Goal: Find specific page/section: Find specific page/section

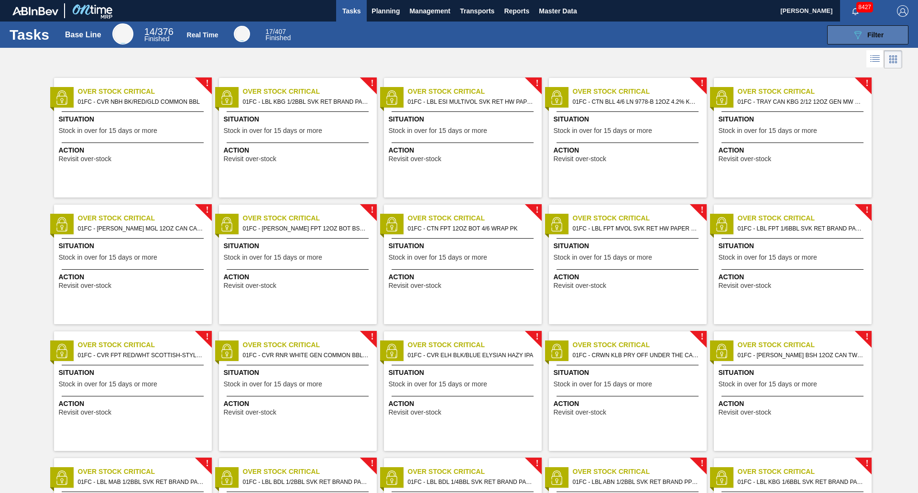
click at [875, 38] on span "Filter" at bounding box center [876, 35] width 16 height 8
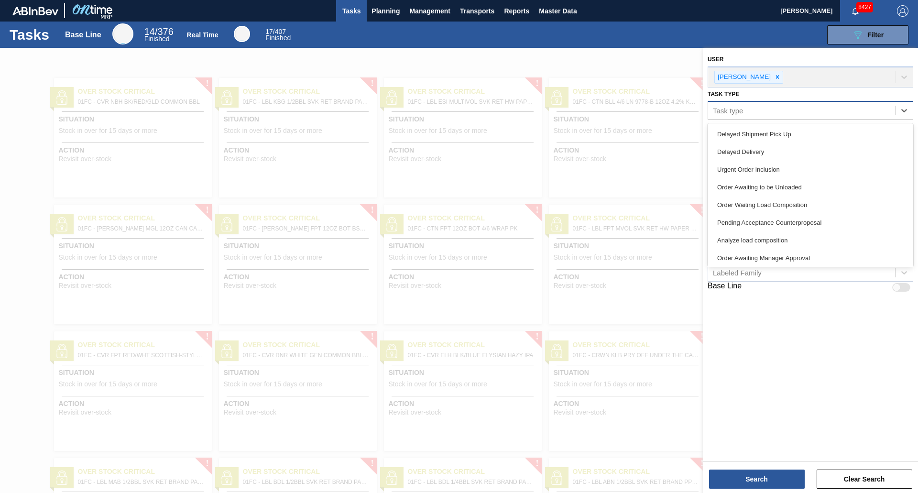
click at [781, 106] on div "Task type" at bounding box center [801, 111] width 187 height 14
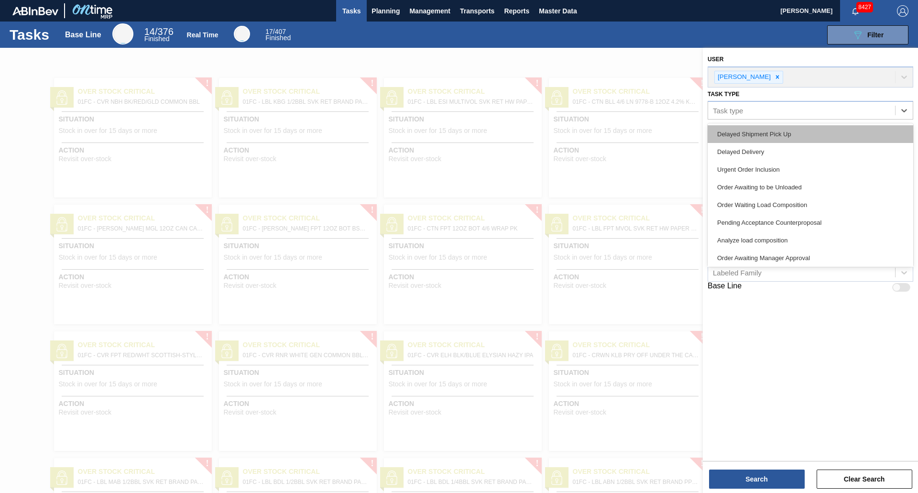
click at [755, 136] on div "Delayed Shipment Pick Up" at bounding box center [811, 134] width 206 height 18
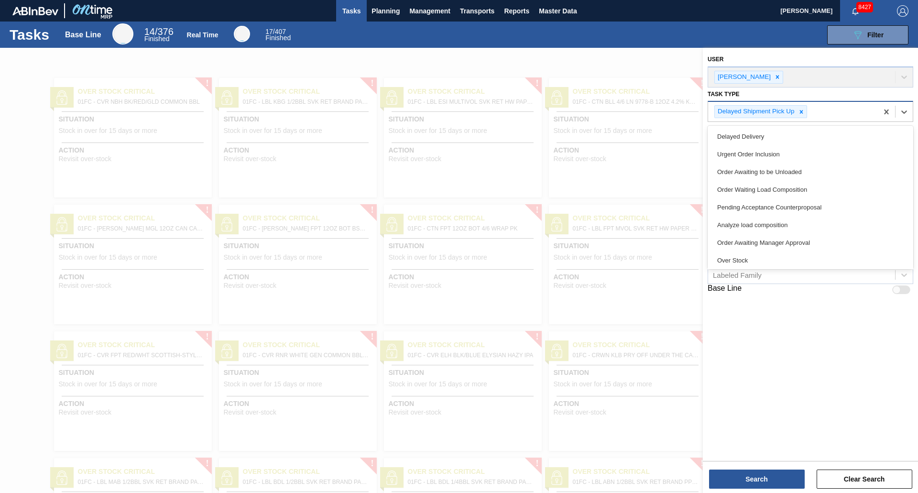
click at [856, 113] on div "Delayed Shipment Pick Up" at bounding box center [793, 112] width 170 height 20
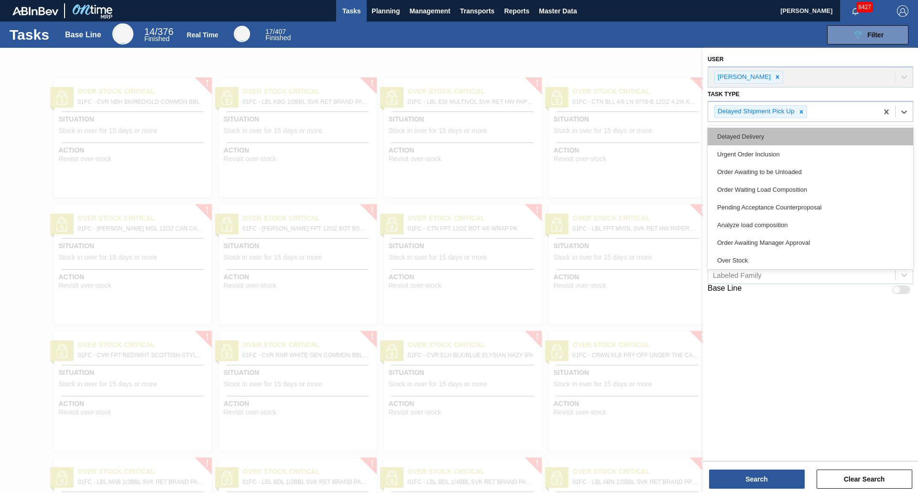
click at [763, 136] on div "Delayed Delivery" at bounding box center [811, 137] width 206 height 18
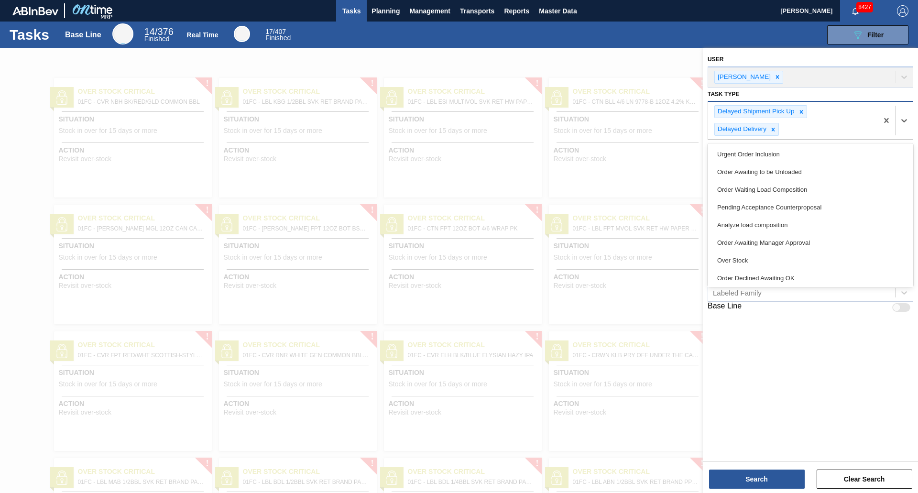
click at [844, 128] on div "Delayed Shipment Pick Up Delayed Delivery" at bounding box center [793, 120] width 170 height 37
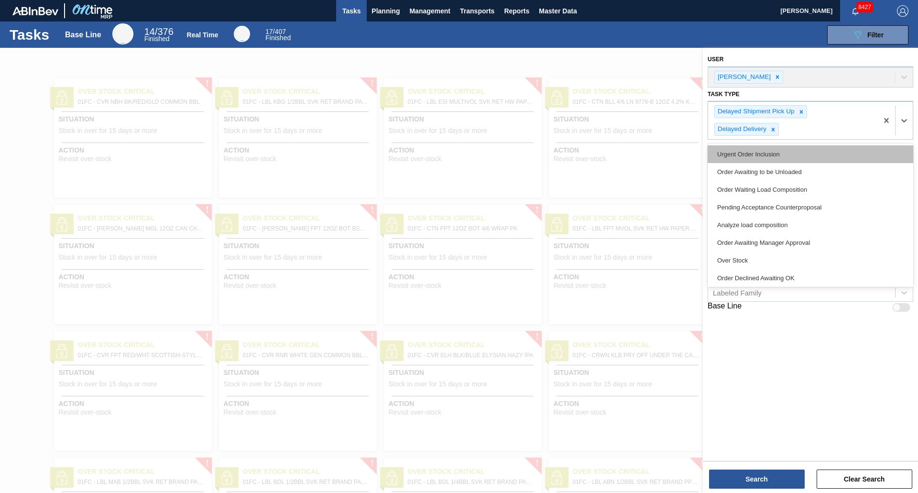
click at [763, 154] on div "Urgent Order Inclusion" at bounding box center [811, 154] width 206 height 18
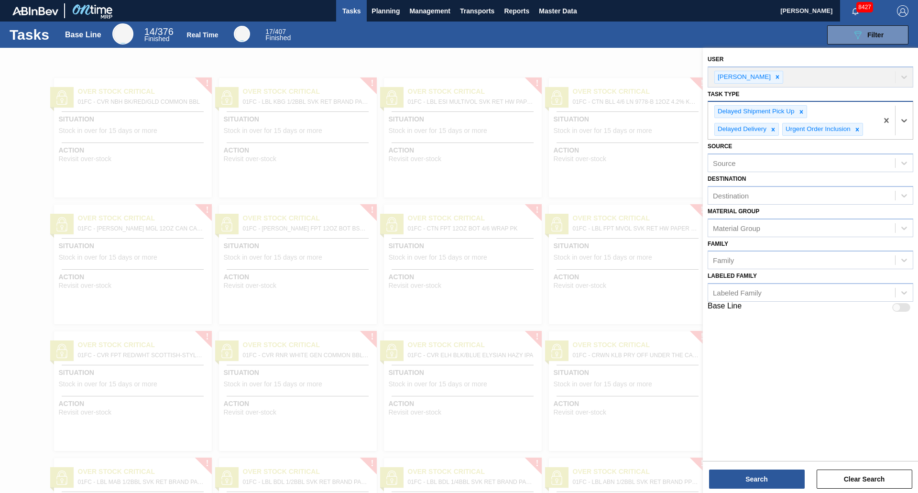
click at [865, 113] on div "Delayed Shipment Pick Up Delayed Delivery Urgent Order Inclusion" at bounding box center [793, 120] width 170 height 37
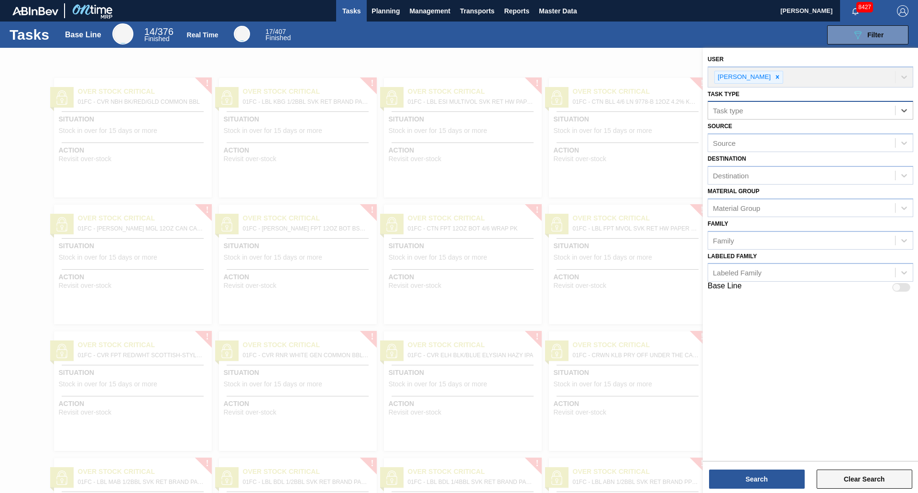
click at [841, 480] on button "Clear Search" at bounding box center [865, 479] width 96 height 19
